Goal: Information Seeking & Learning: Learn about a topic

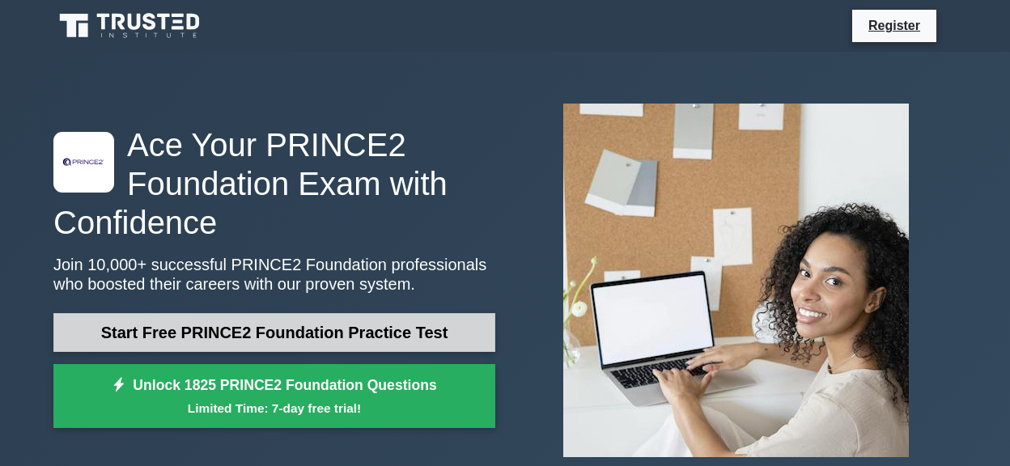
click at [339, 328] on link "Start Free PRINCE2 Foundation Practice Test" at bounding box center [274, 332] width 442 height 39
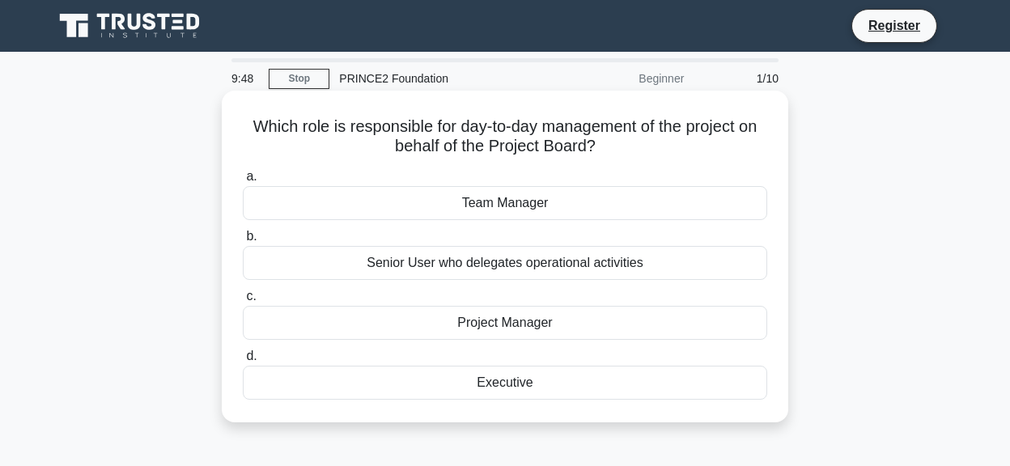
click at [277, 385] on div "Executive" at bounding box center [505, 383] width 525 height 34
click at [243, 362] on input "d. Executive" at bounding box center [243, 356] width 0 height 11
